Goal: Navigation & Orientation: Find specific page/section

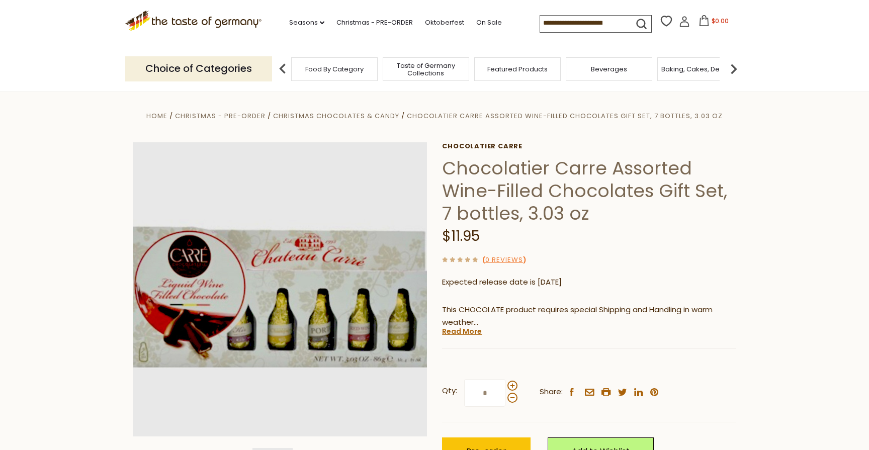
click at [748, 319] on section "Home Christmas - PRE-ORDER Christmas Chocolates & Candy Chocolatier Carre Assor…" at bounding box center [434, 313] width 869 height 447
click at [320, 21] on icon at bounding box center [322, 22] width 5 height 3
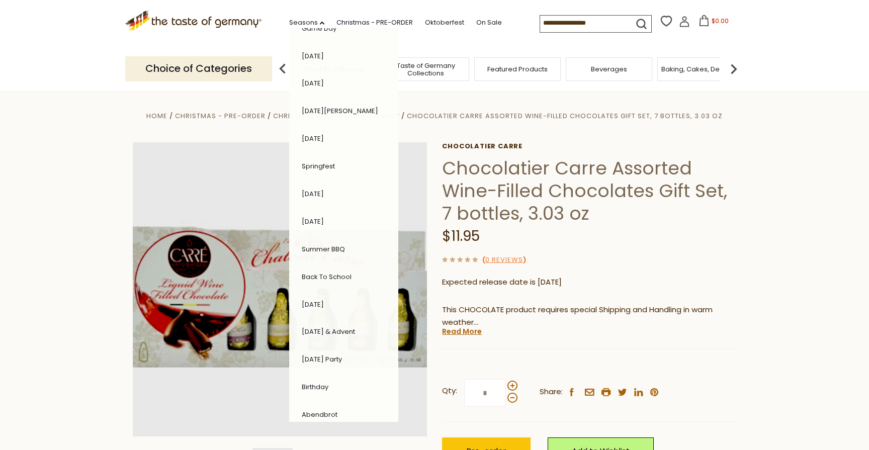
scroll to position [67, 0]
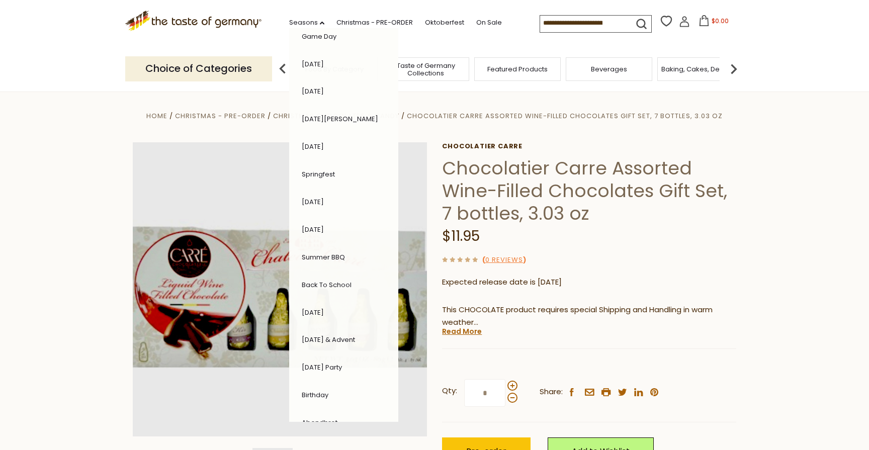
click at [304, 309] on link "[DATE]" at bounding box center [313, 313] width 22 height 10
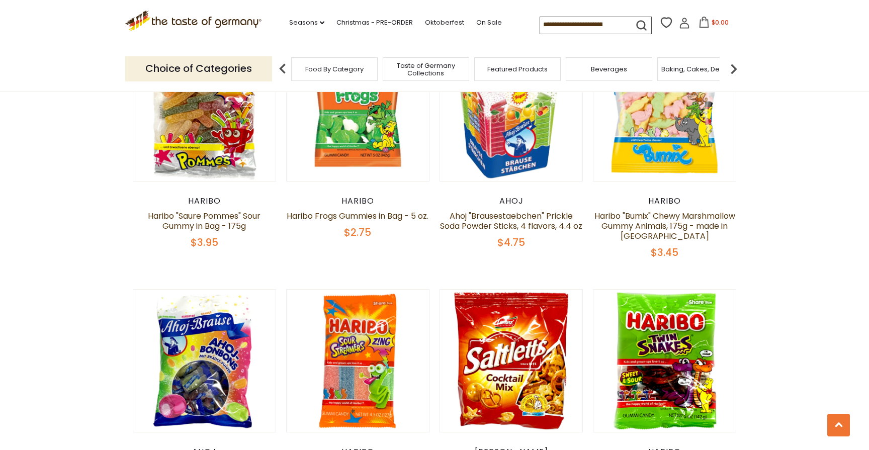
scroll to position [1154, 0]
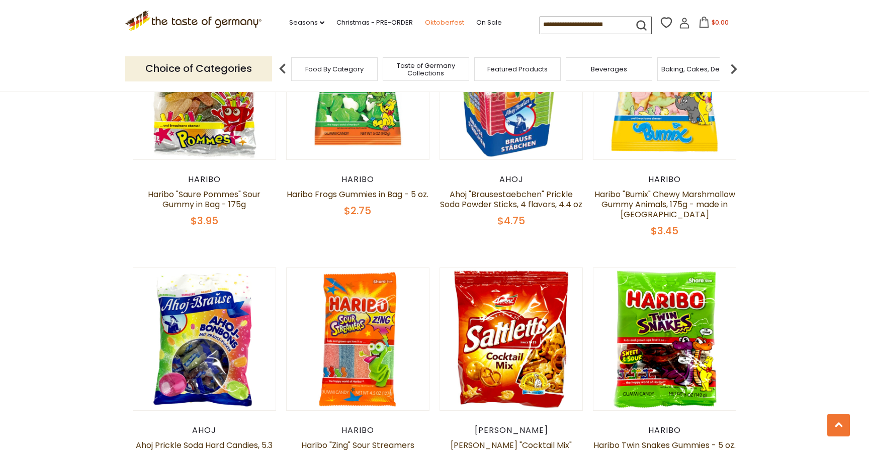
click at [425, 20] on link "Oktoberfest" at bounding box center [444, 22] width 39 height 11
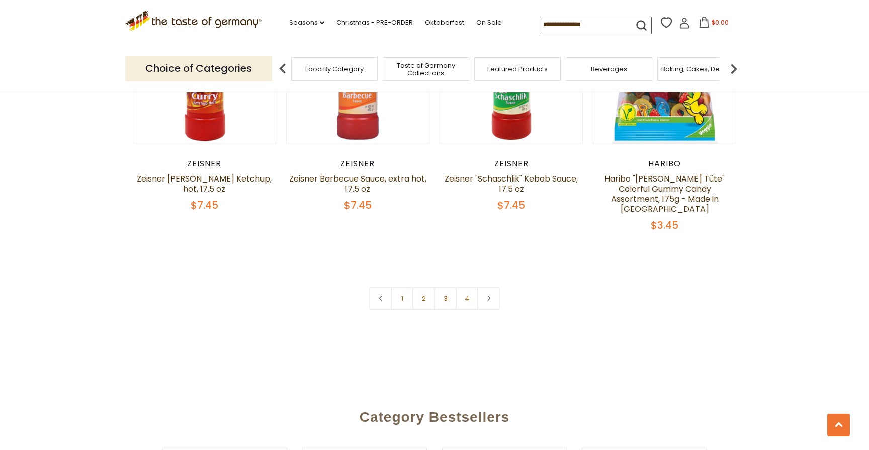
scroll to position [2429, 0]
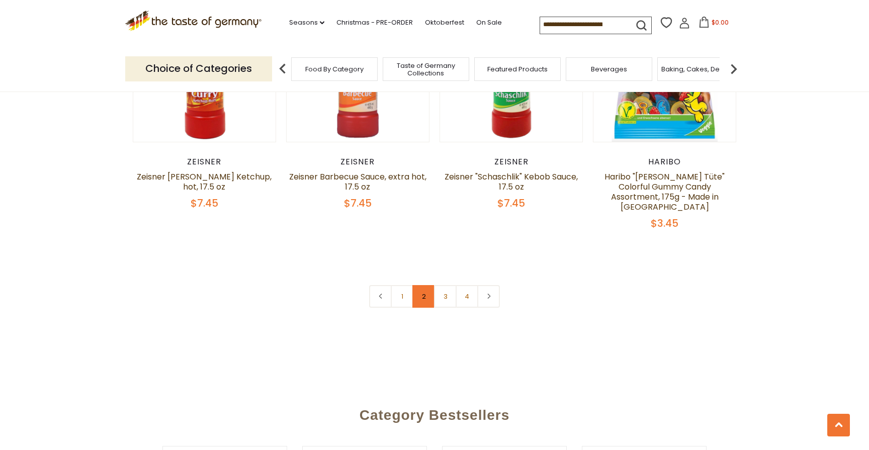
click at [428, 286] on link "2" at bounding box center [423, 296] width 23 height 23
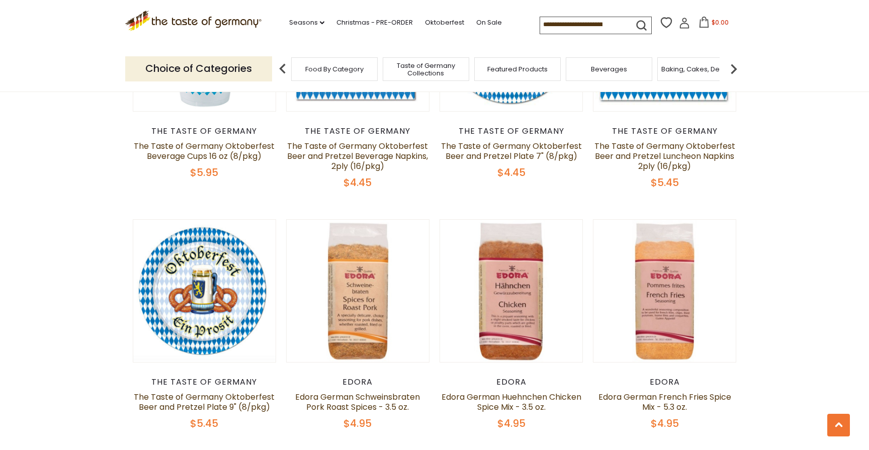
scroll to position [1967, 0]
